Goal: Information Seeking & Learning: Learn about a topic

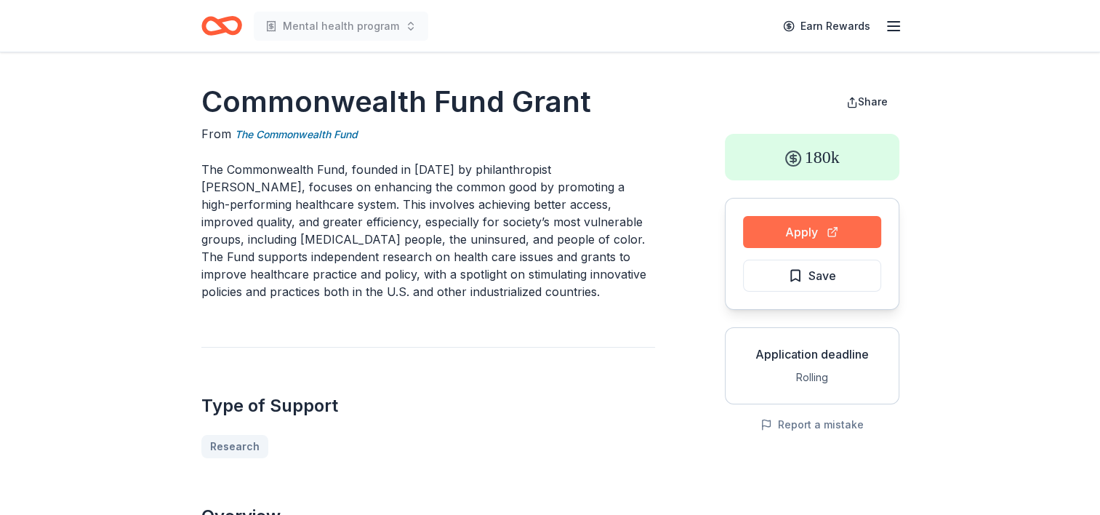
click at [826, 230] on button "Apply" at bounding box center [812, 232] width 138 height 32
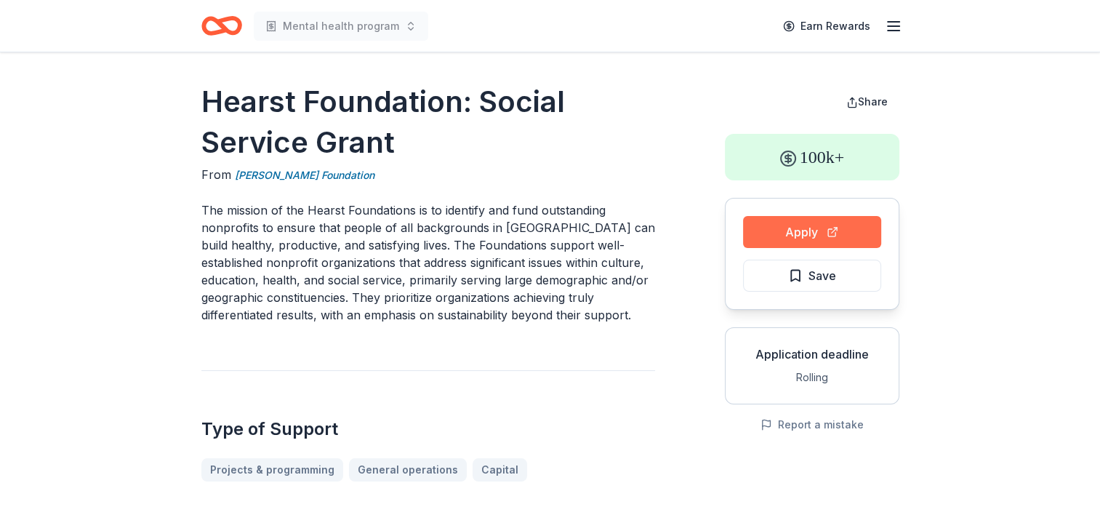
click at [816, 236] on button "Apply" at bounding box center [812, 232] width 138 height 32
click at [843, 239] on button "Apply" at bounding box center [812, 232] width 138 height 32
click at [282, 171] on link "[PERSON_NAME] Foundation" at bounding box center [305, 174] width 140 height 17
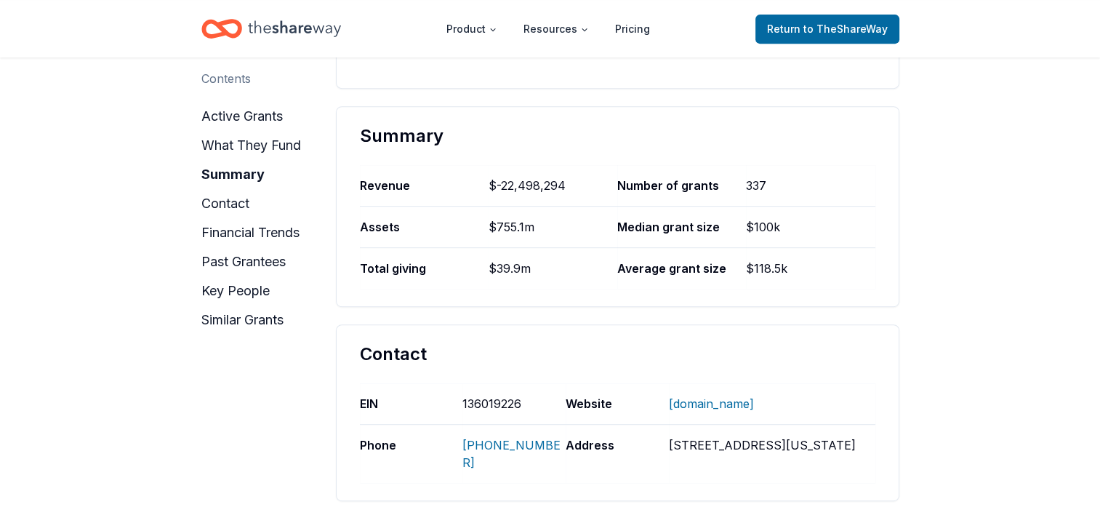
scroll to position [797, 0]
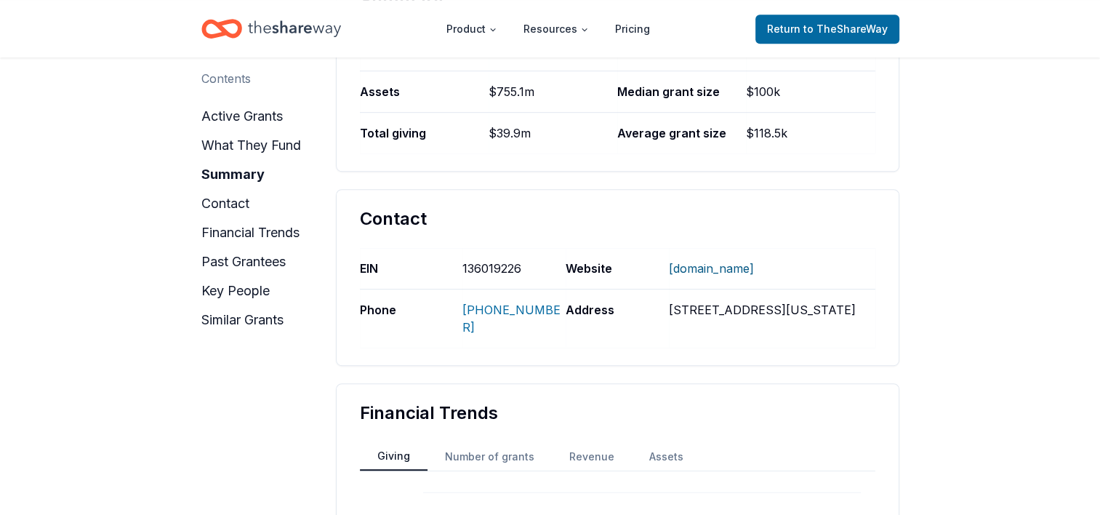
click at [730, 287] on link "[DOMAIN_NAME]" at bounding box center [711, 268] width 85 height 38
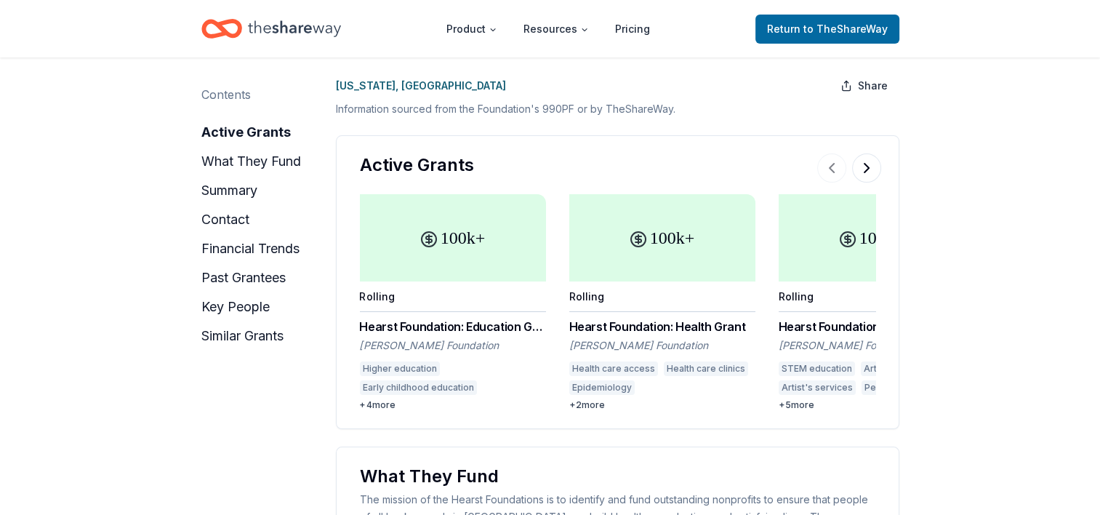
scroll to position [0, 0]
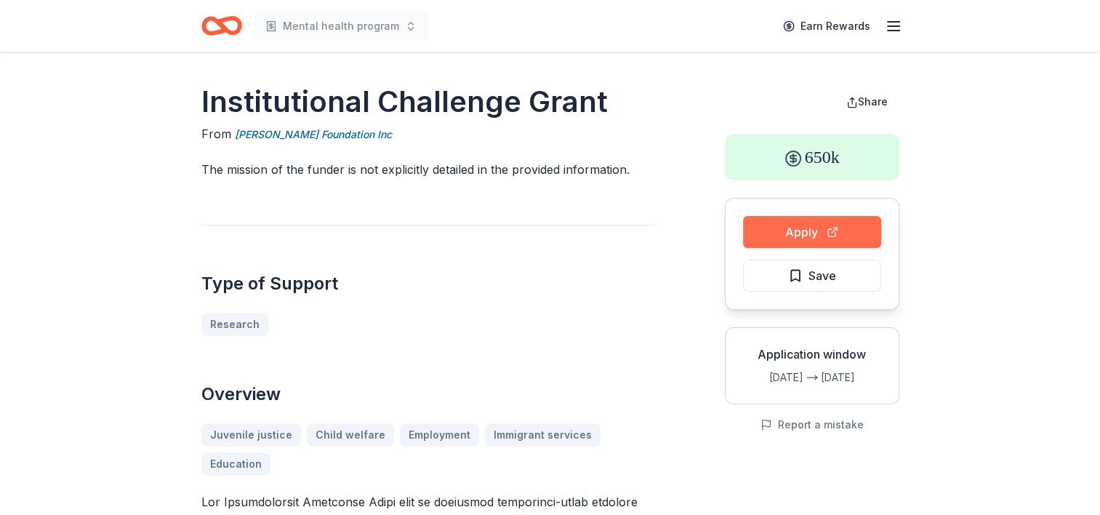
click at [839, 229] on button "Apply" at bounding box center [812, 232] width 138 height 32
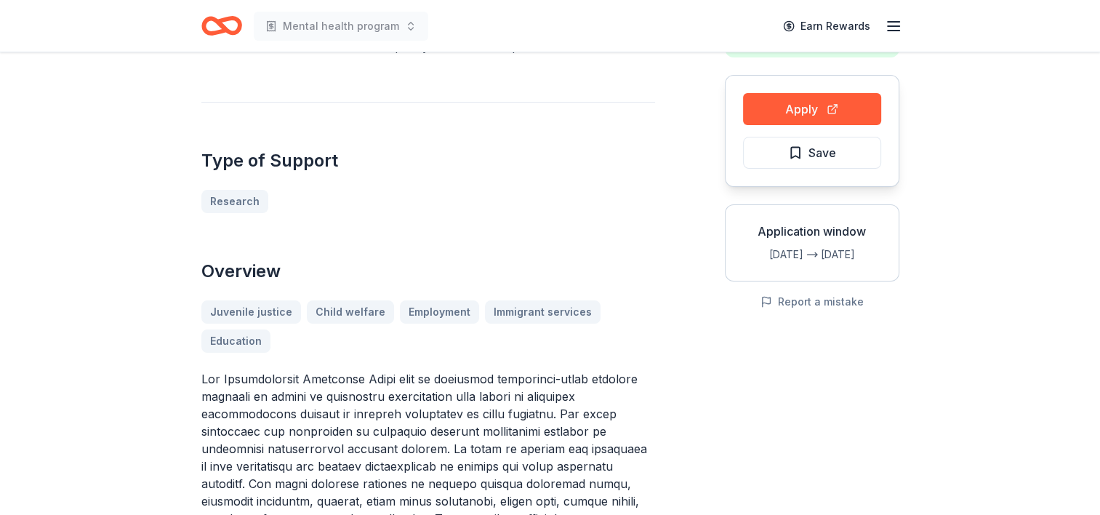
scroll to position [124, 0]
